Goal: Task Accomplishment & Management: Use online tool/utility

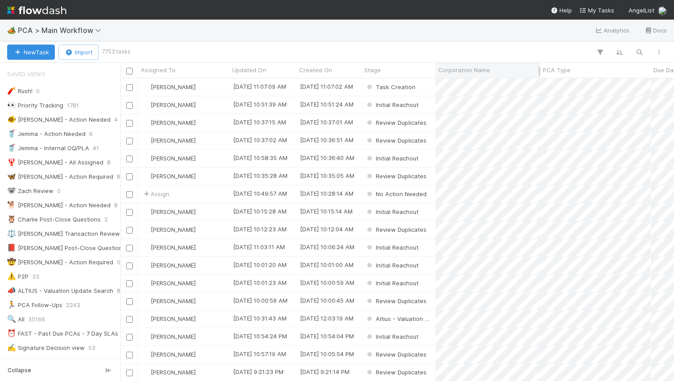
scroll to position [0, 0]
click at [495, 59] on div "New Task Import 7753 tasks" at bounding box center [337, 51] width 674 height 21
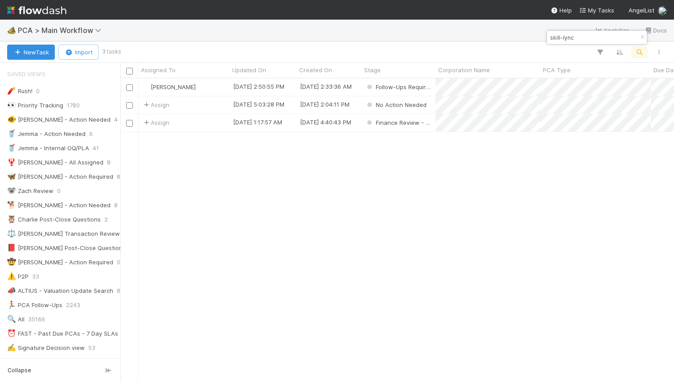
scroll to position [303, 554]
type input "skill-lync"
click at [218, 89] on div "[PERSON_NAME]" at bounding box center [183, 86] width 91 height 17
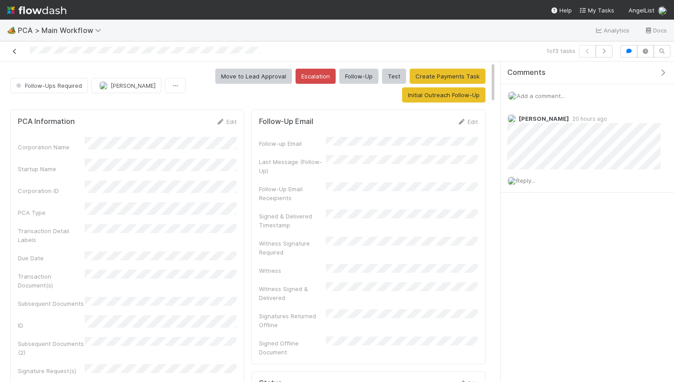
click at [13, 53] on icon at bounding box center [14, 52] width 9 height 6
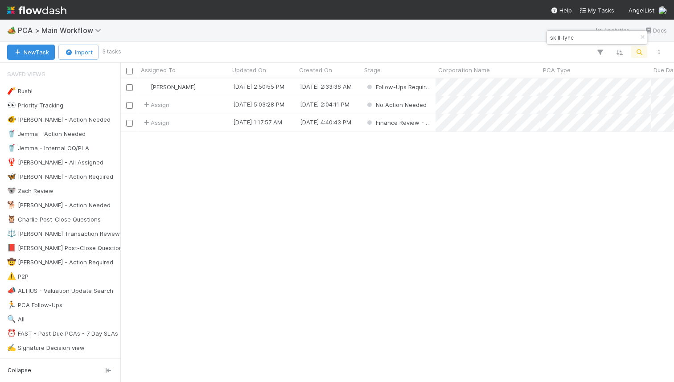
scroll to position [303, 554]
click at [559, 34] on input "skill-lync" at bounding box center [592, 37] width 89 height 11
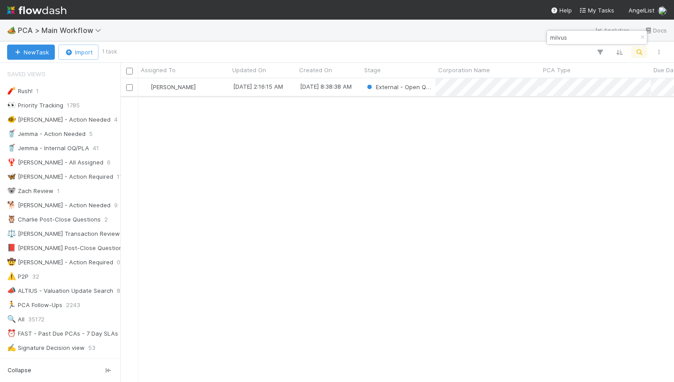
type input "milvus"
click at [204, 90] on div "[PERSON_NAME]" at bounding box center [183, 86] width 91 height 17
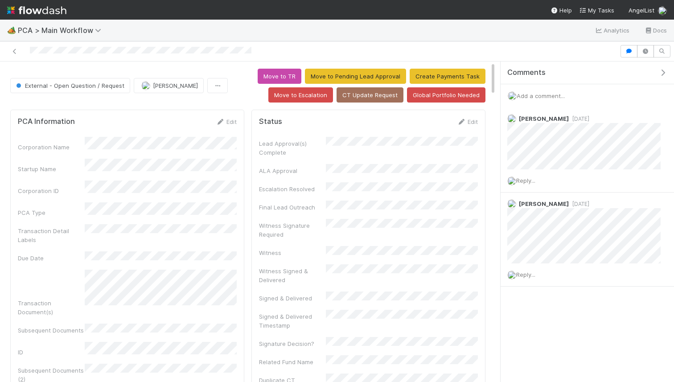
click at [532, 98] on span "Add a comment..." at bounding box center [541, 95] width 48 height 7
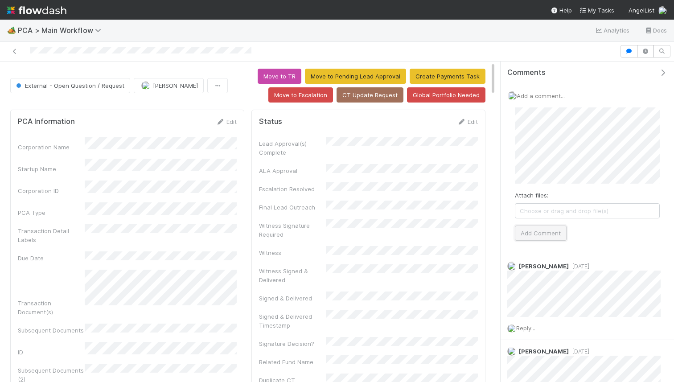
click at [560, 238] on button "Add Comment" at bounding box center [541, 233] width 52 height 15
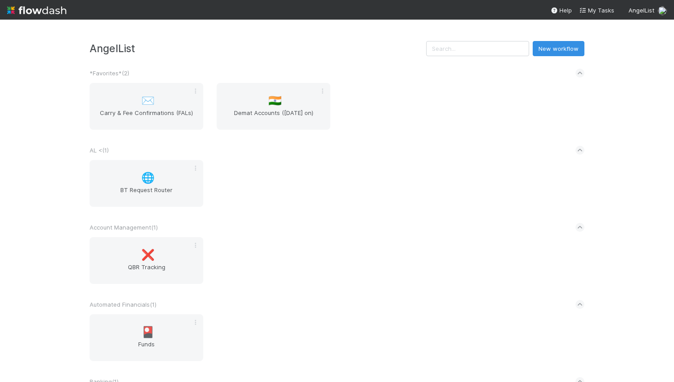
scroll to position [1394, 0]
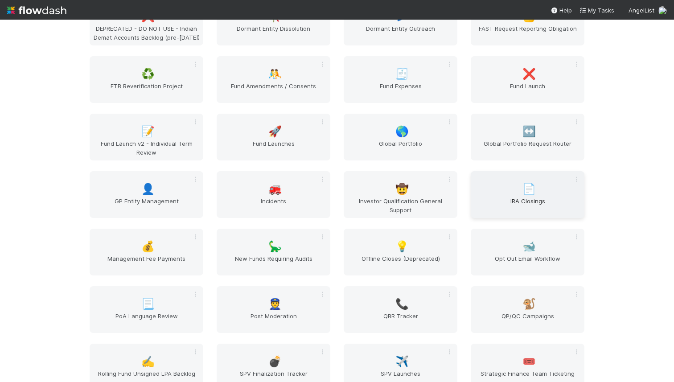
click at [518, 197] on span "IRA Closings" at bounding box center [527, 206] width 107 height 18
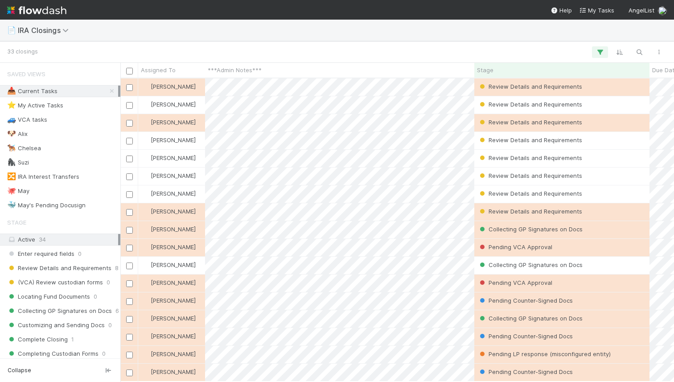
scroll to position [303, 554]
click at [402, 55] on div at bounding box center [352, 52] width 633 height 12
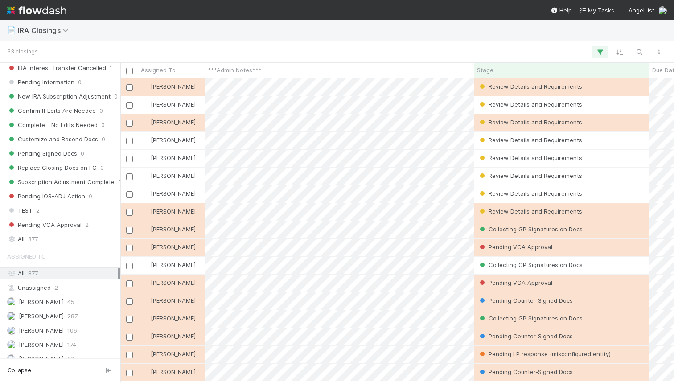
scroll to position [484, 0]
click at [49, 243] on div "All 877" at bounding box center [62, 240] width 111 height 11
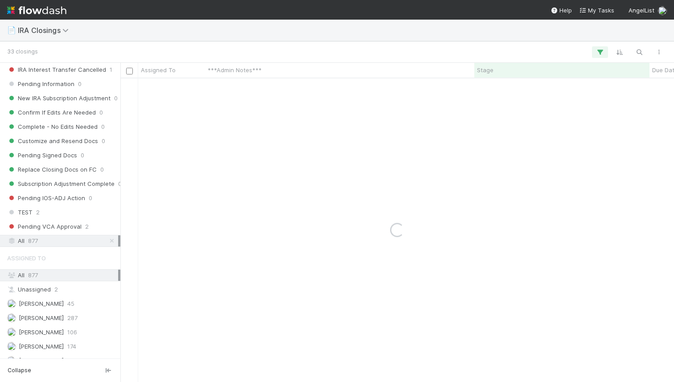
click at [314, 41] on div "33 closings" at bounding box center [337, 51] width 674 height 21
click at [566, 36] on input "michael bush" at bounding box center [592, 37] width 89 height 11
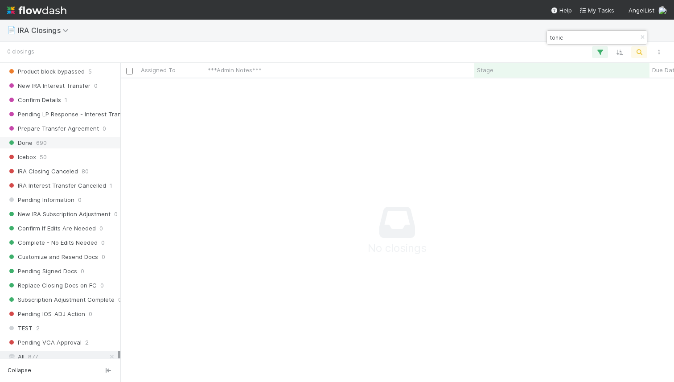
scroll to position [362, 0]
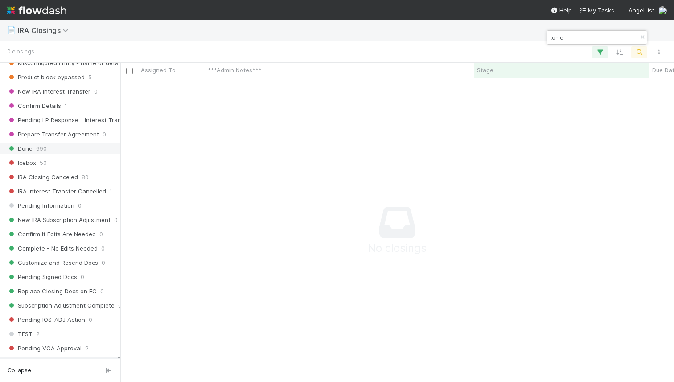
type input "tonic"
click at [63, 148] on div "Done 690" at bounding box center [62, 148] width 111 height 11
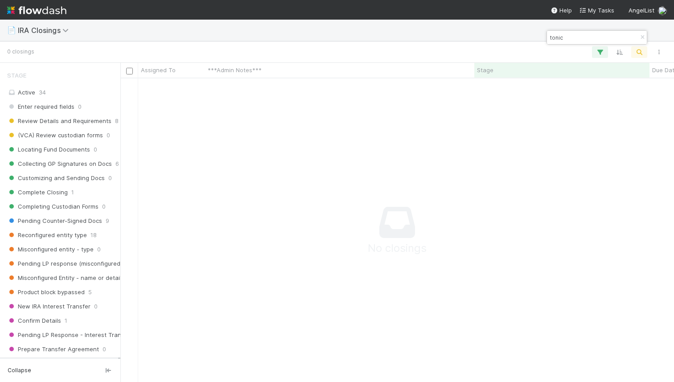
scroll to position [509, 0]
